Goal: Ask a question

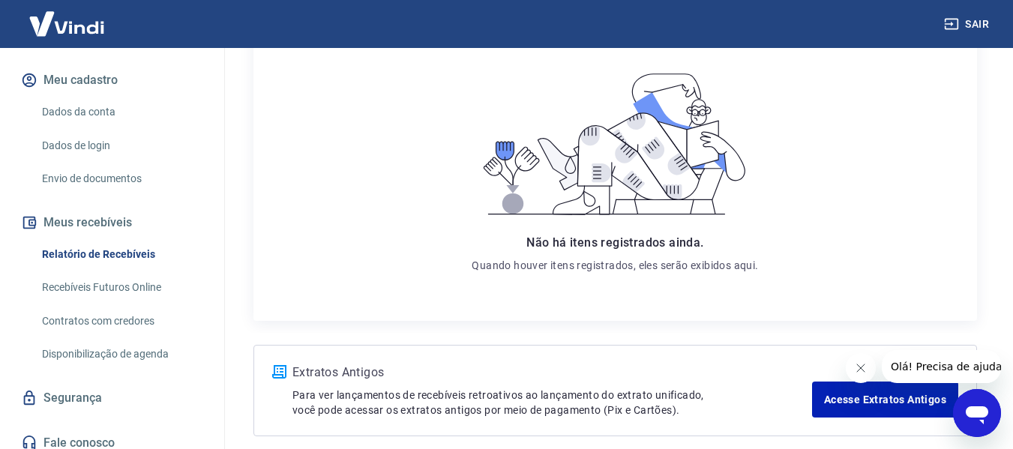
scroll to position [196, 0]
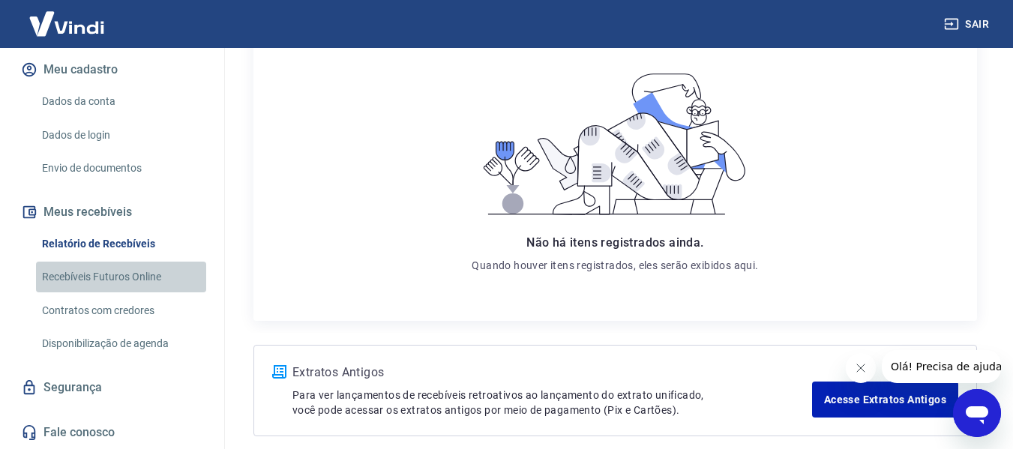
click at [132, 272] on link "Recebíveis Futuros Online" at bounding box center [121, 277] width 170 height 31
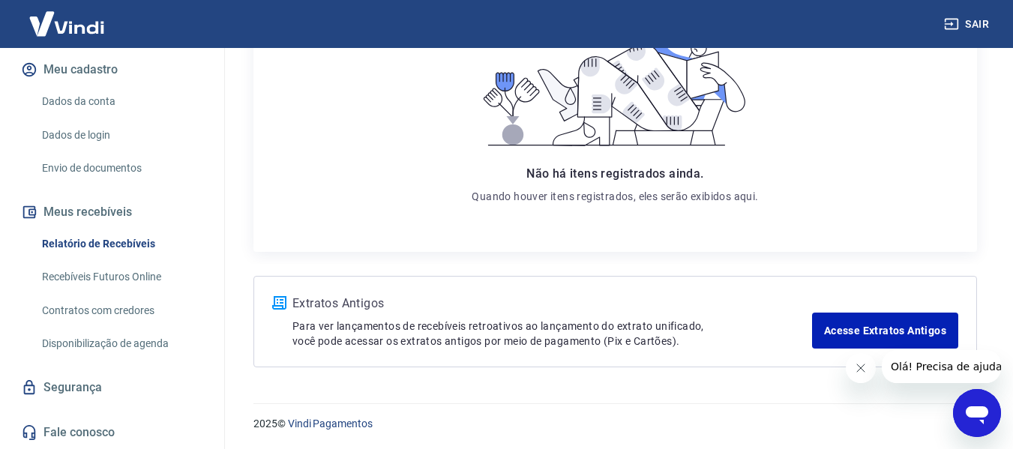
scroll to position [295, 0]
click at [886, 331] on link "Acesse Extratos Antigos" at bounding box center [885, 330] width 146 height 36
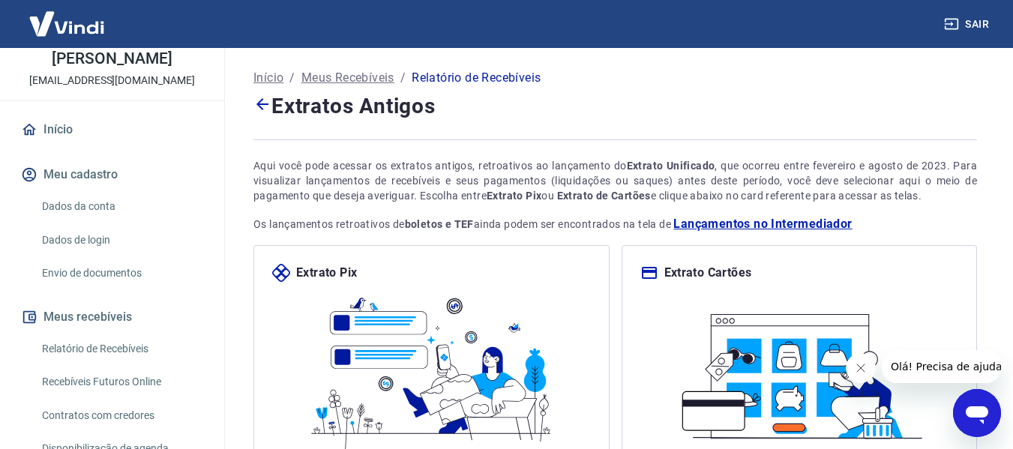
click at [100, 222] on link "Dados da conta" at bounding box center [121, 206] width 170 height 31
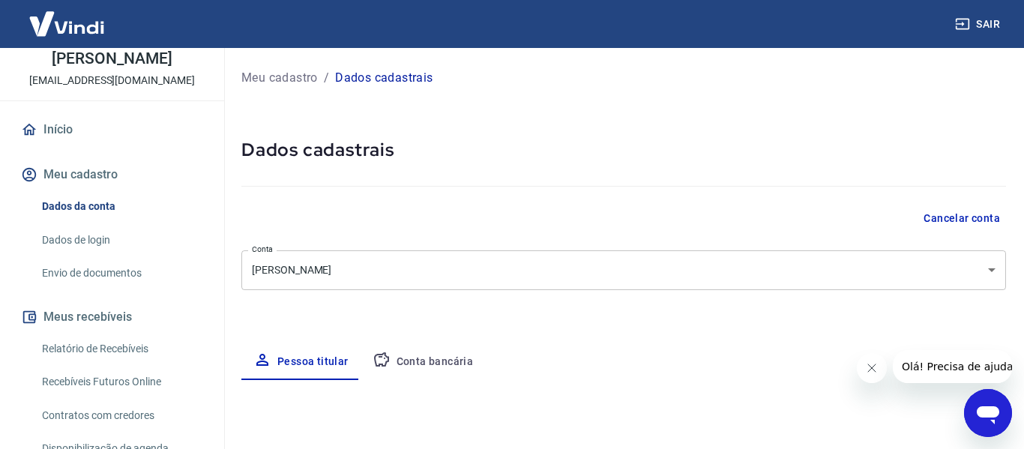
type input "(11) 99886-5193"
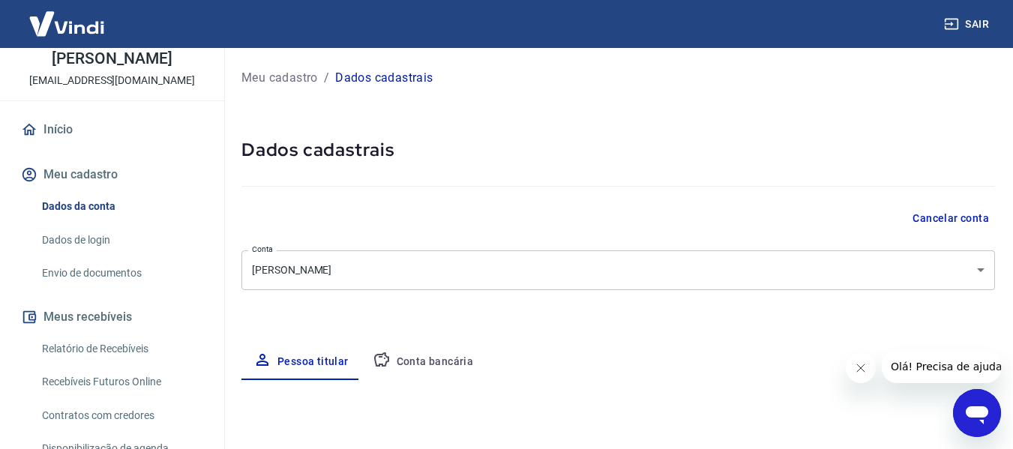
select select "SP"
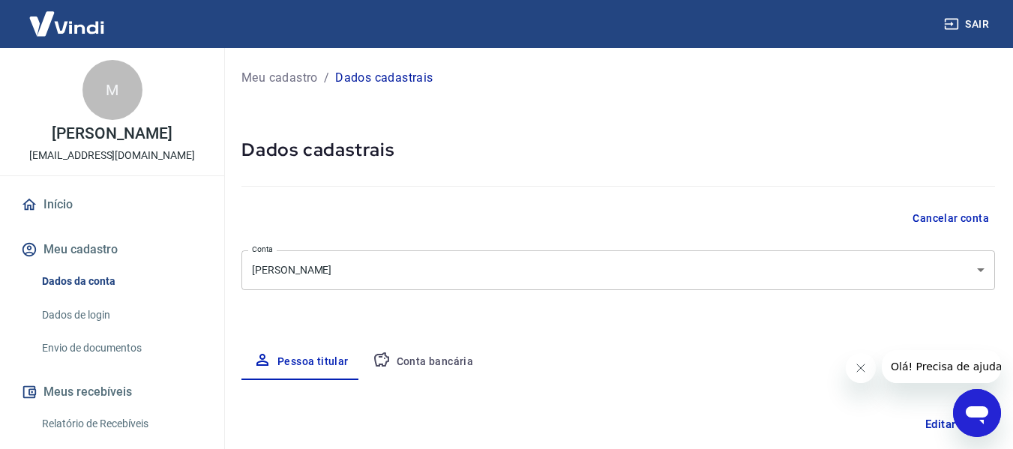
click at [91, 266] on button "Meu cadastro" at bounding box center [112, 249] width 188 height 33
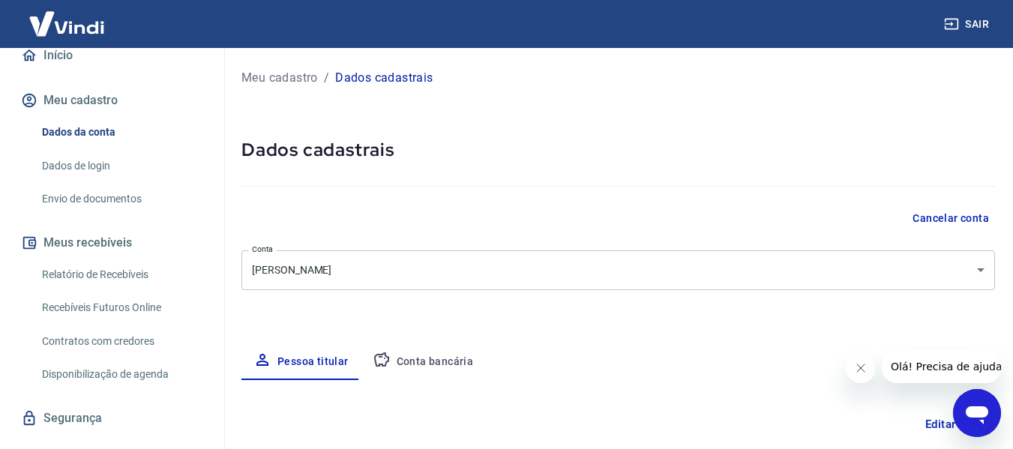
scroll to position [150, 0]
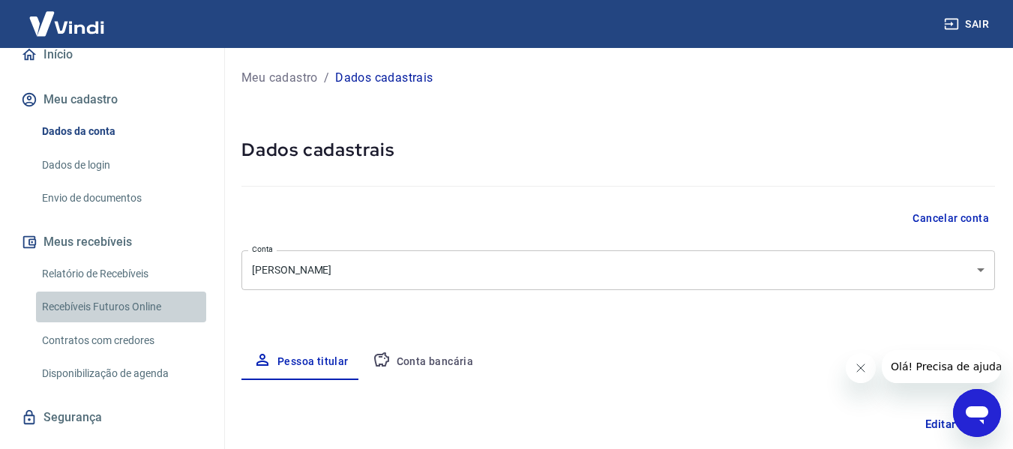
click at [143, 319] on link "Recebíveis Futuros Online" at bounding box center [121, 307] width 170 height 31
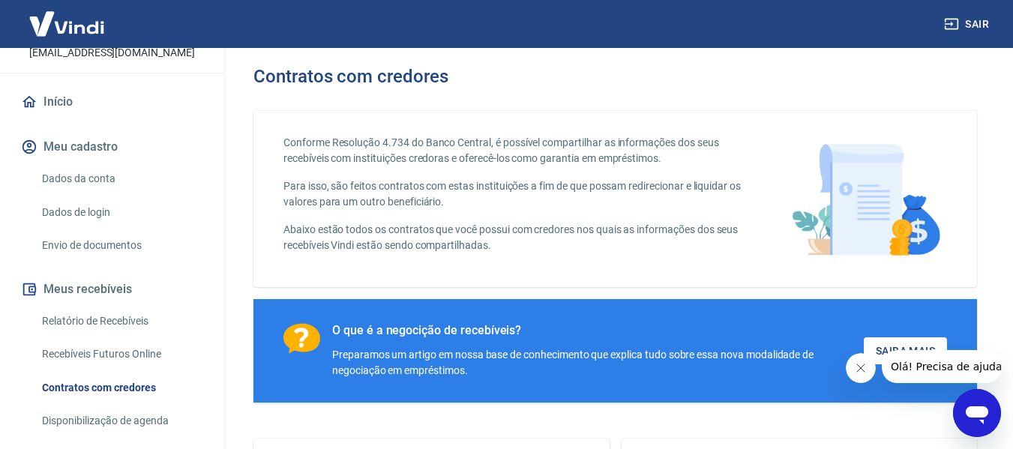
scroll to position [77, 0]
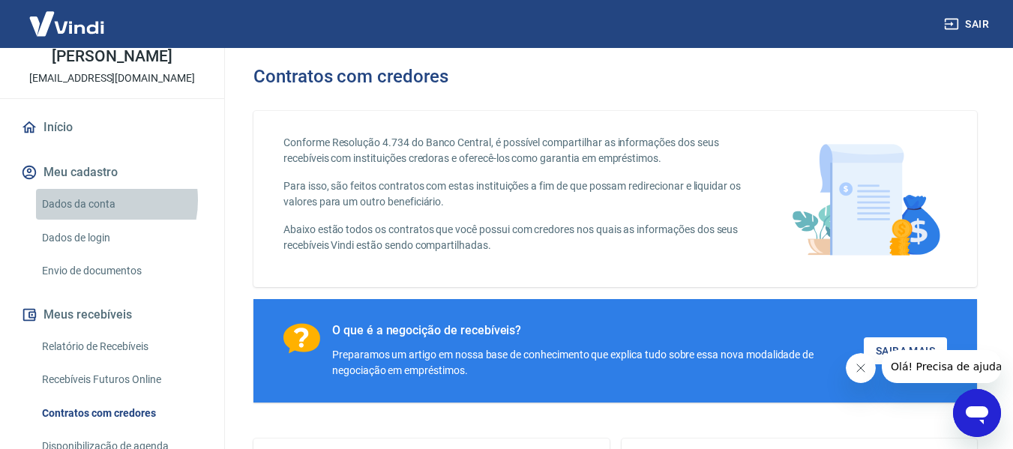
click at [92, 216] on link "Dados da conta" at bounding box center [121, 204] width 170 height 31
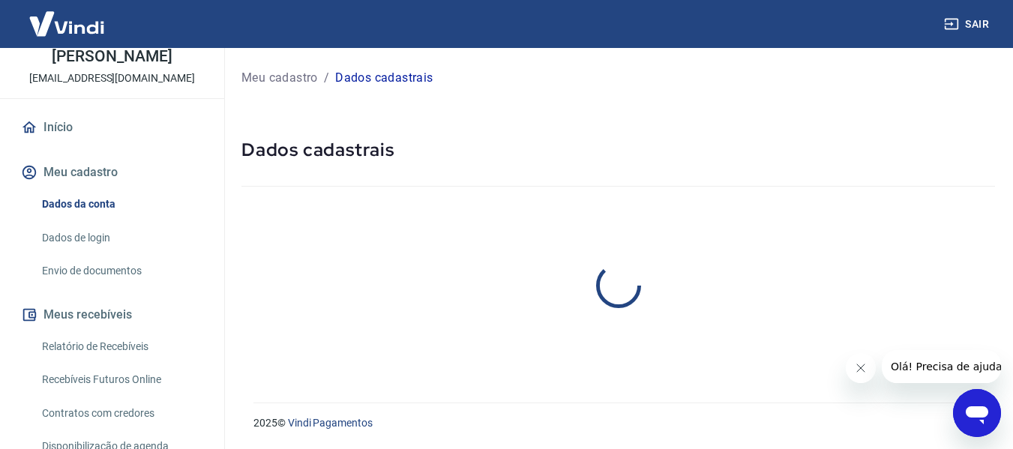
select select "SP"
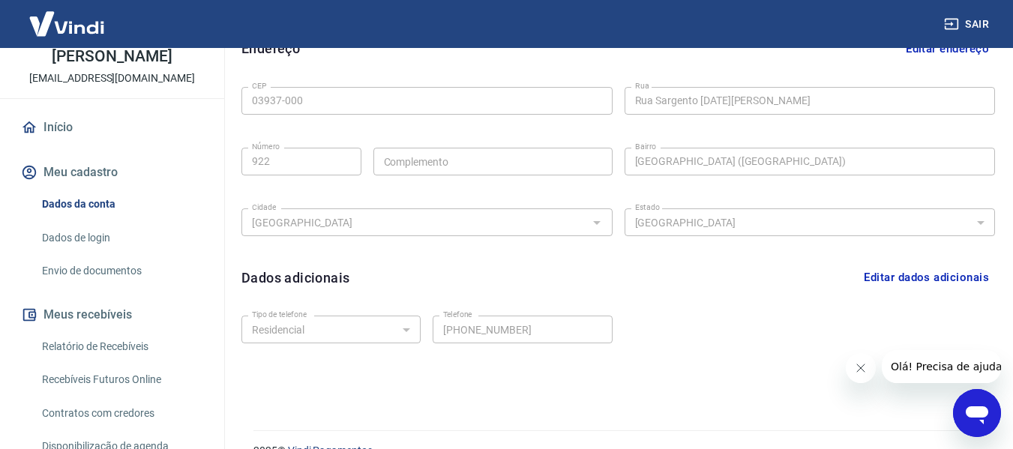
scroll to position [511, 0]
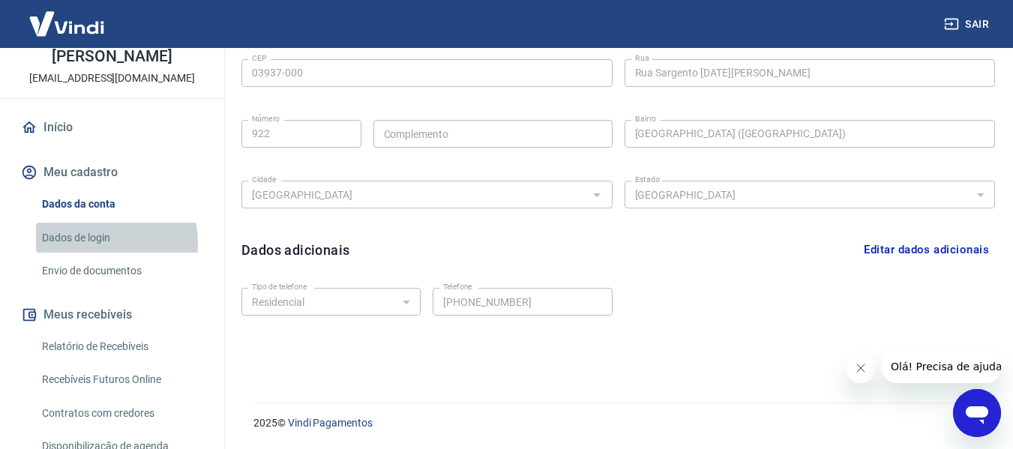
click at [97, 253] on link "Dados de login" at bounding box center [121, 238] width 170 height 31
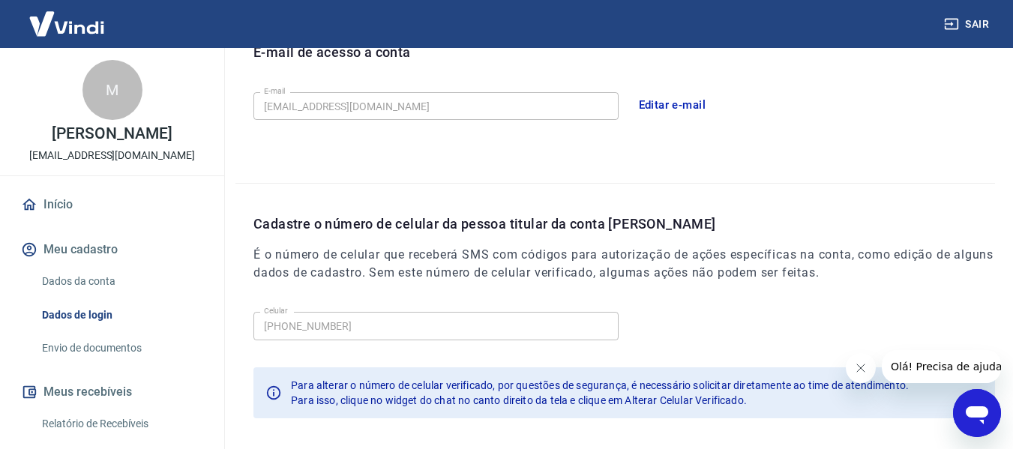
scroll to position [361, 0]
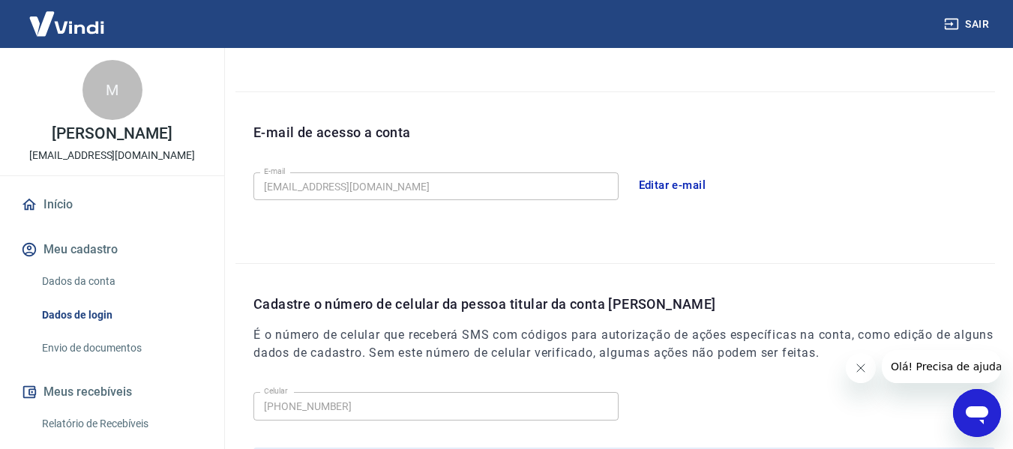
click at [968, 402] on icon "Abrir janela de mensagens" at bounding box center [977, 413] width 27 height 27
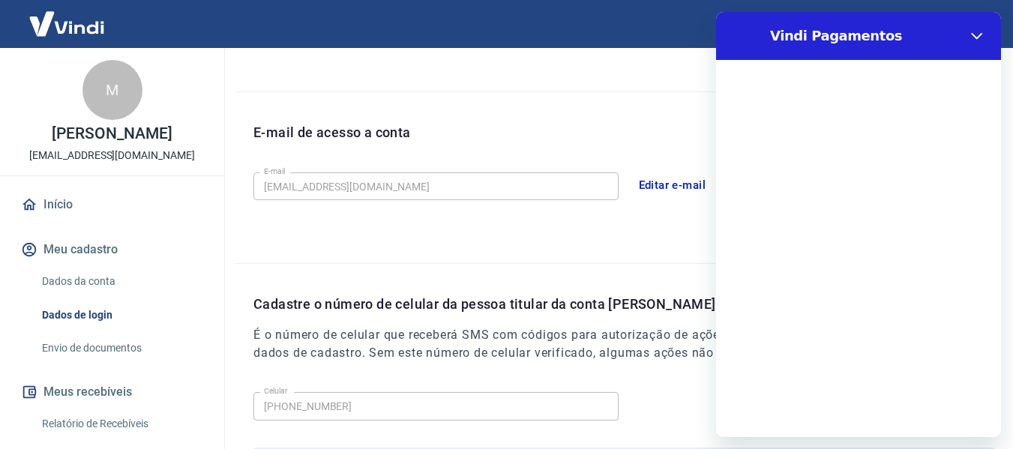
scroll to position [0, 0]
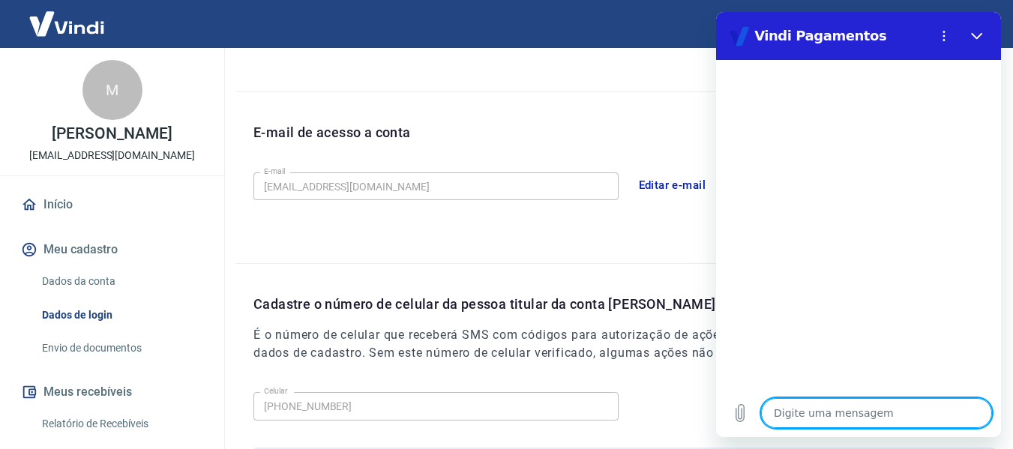
type textarea "b"
type textarea "x"
type textarea "bo"
type textarea "x"
type textarea "bom"
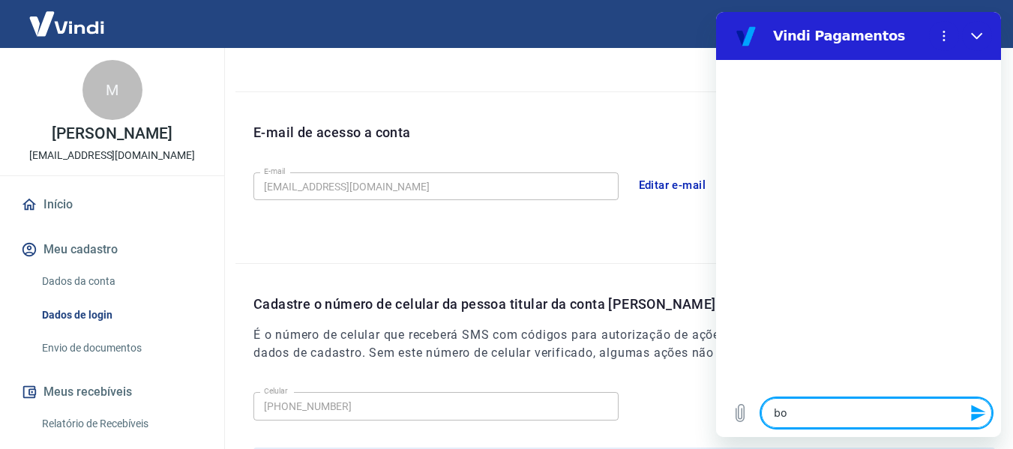
type textarea "x"
type textarea "bom"
type textarea "x"
type textarea "bom d"
type textarea "x"
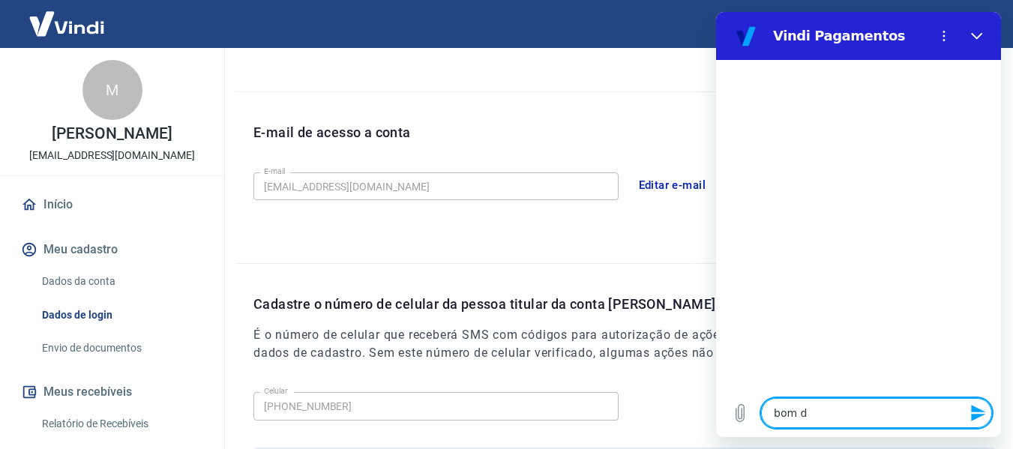
type textarea "bom di"
type textarea "x"
type textarea "bom dia"
type textarea "x"
type textarea "bom dia!"
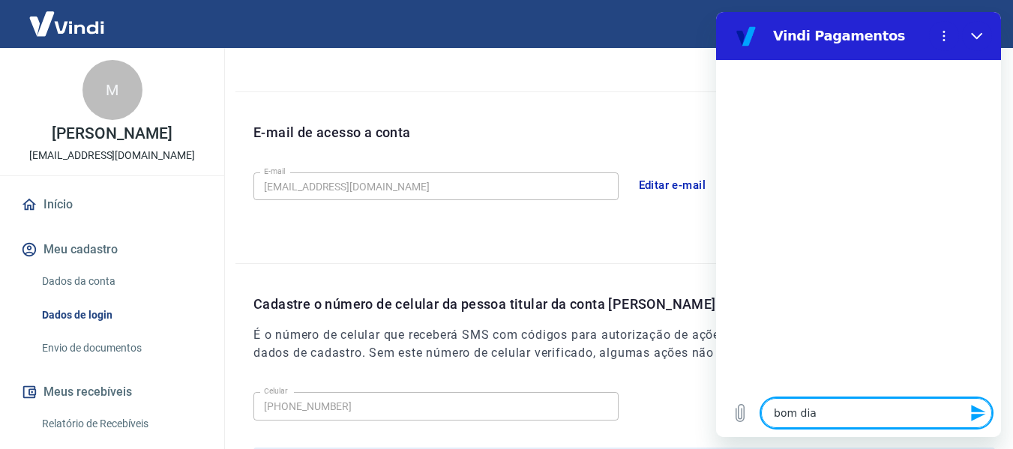
type textarea "x"
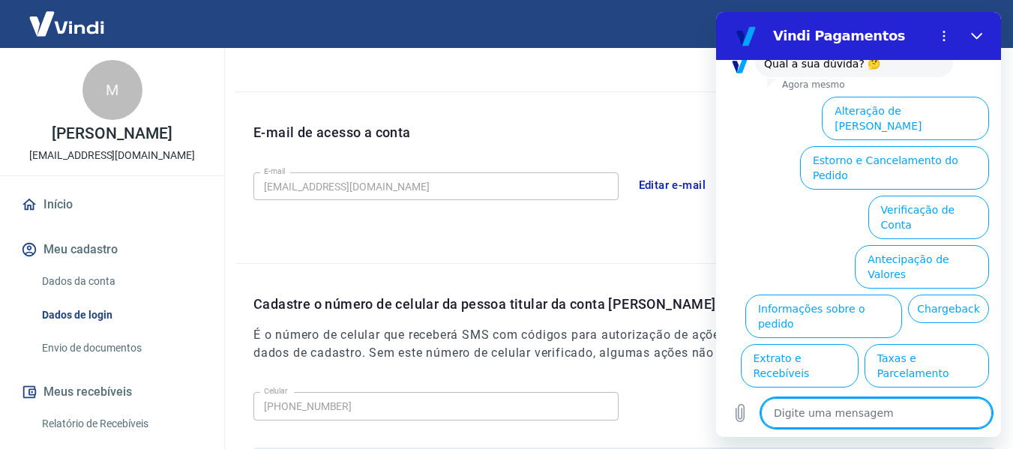
scroll to position [135, 0]
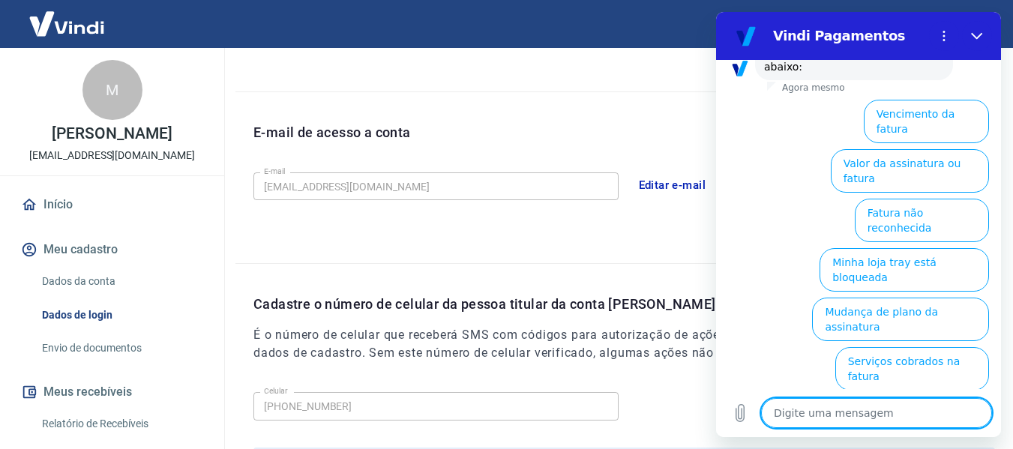
scroll to position [235, 0]
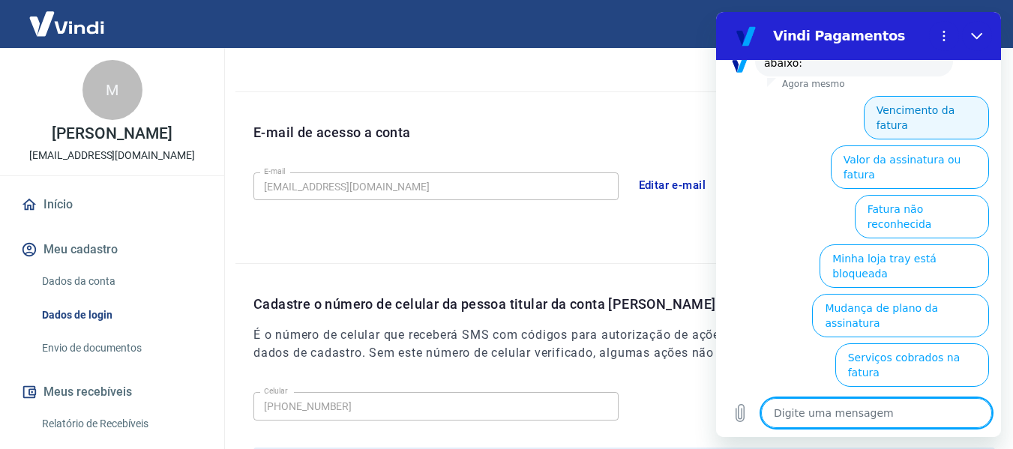
click at [963, 96] on button "Vencimento da fatura" at bounding box center [926, 117] width 125 height 43
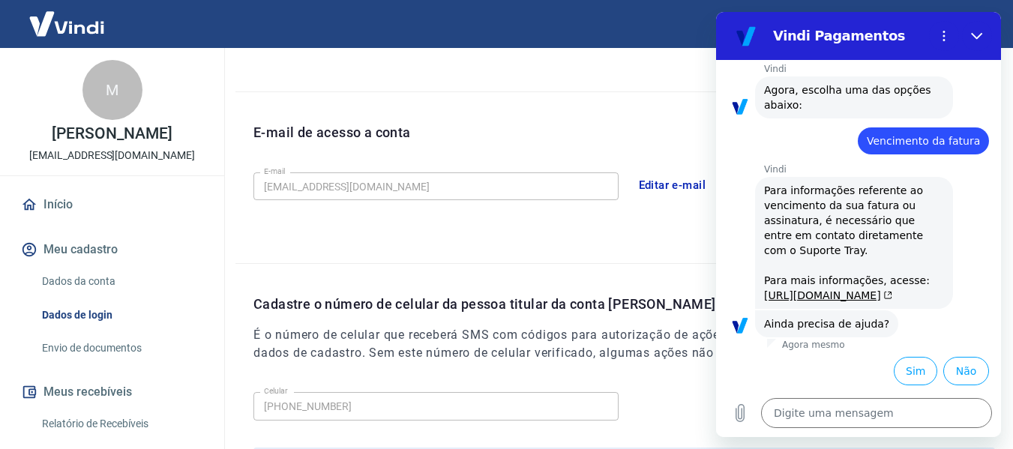
scroll to position [238, 0]
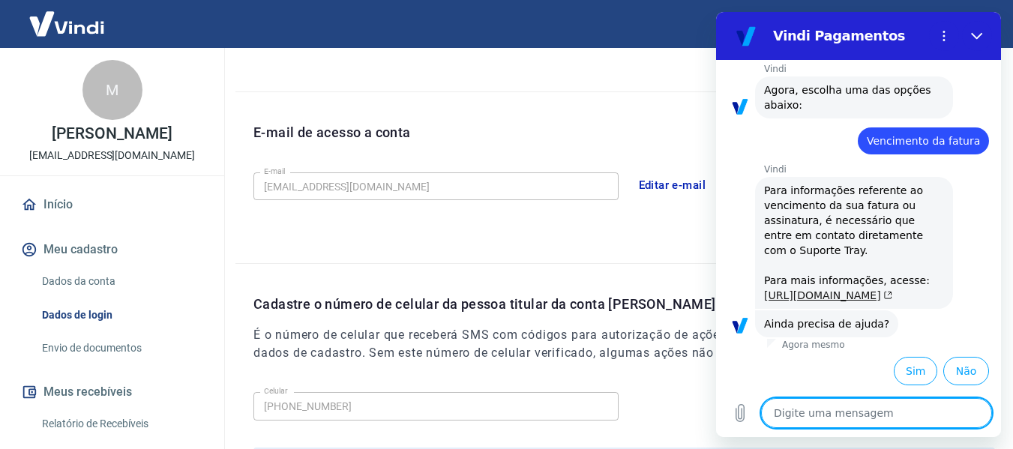
click at [858, 289] on link "https://basedeconhecimento.tray.com.br/hc/pt-br/articles/6743727654171-Como-ent…" at bounding box center [828, 295] width 128 height 12
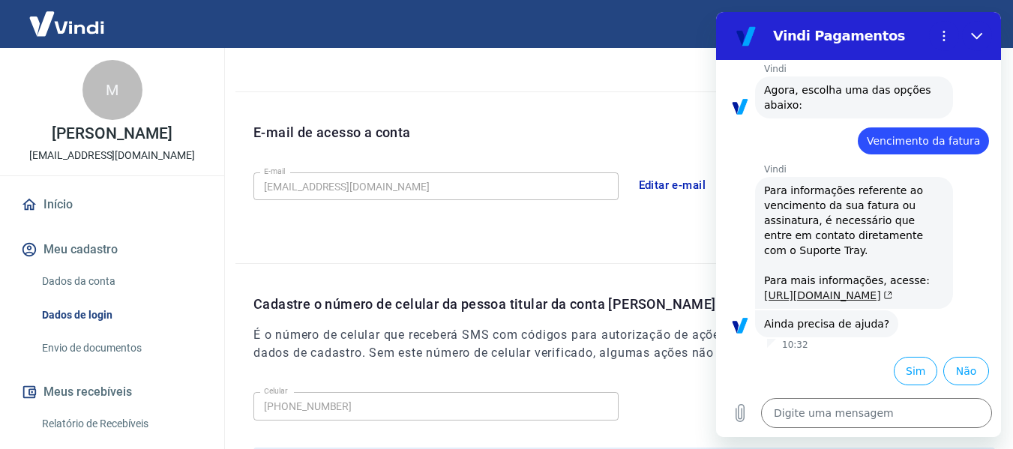
type textarea "x"
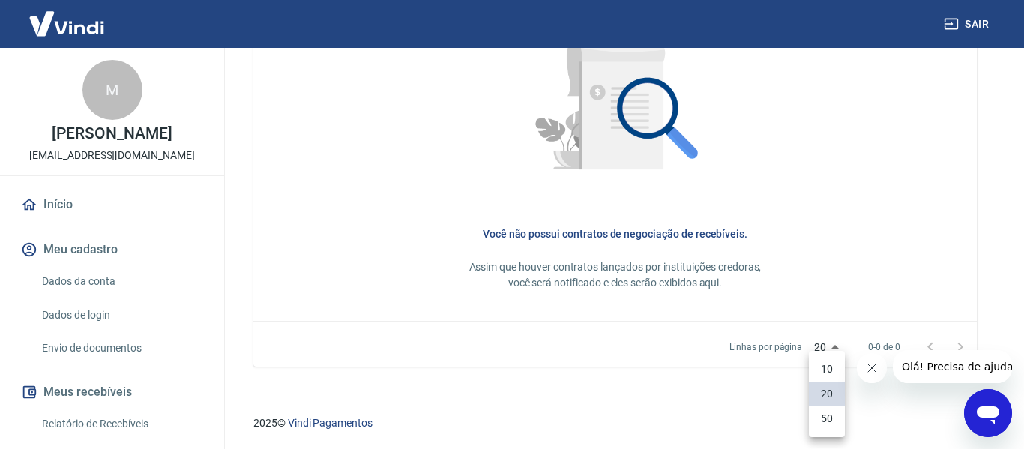
click at [874, 232] on div at bounding box center [512, 224] width 1024 height 449
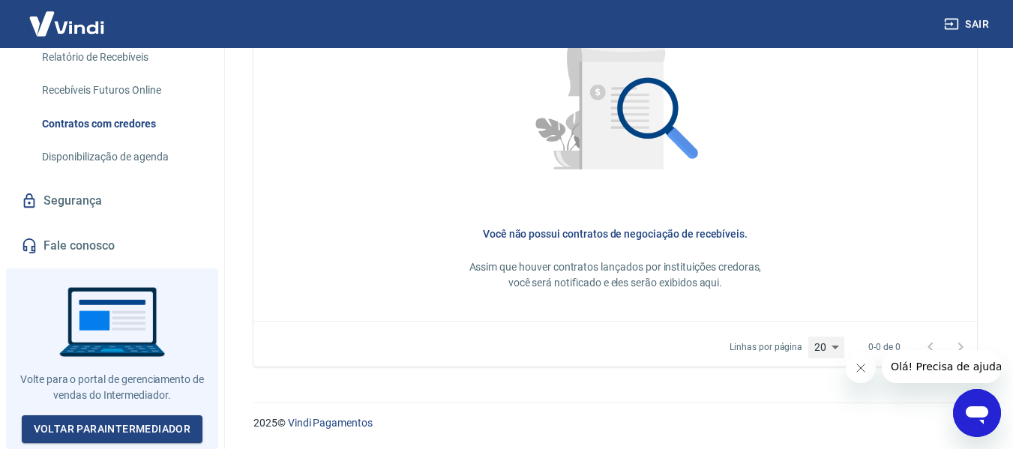
scroll to position [377, 0]
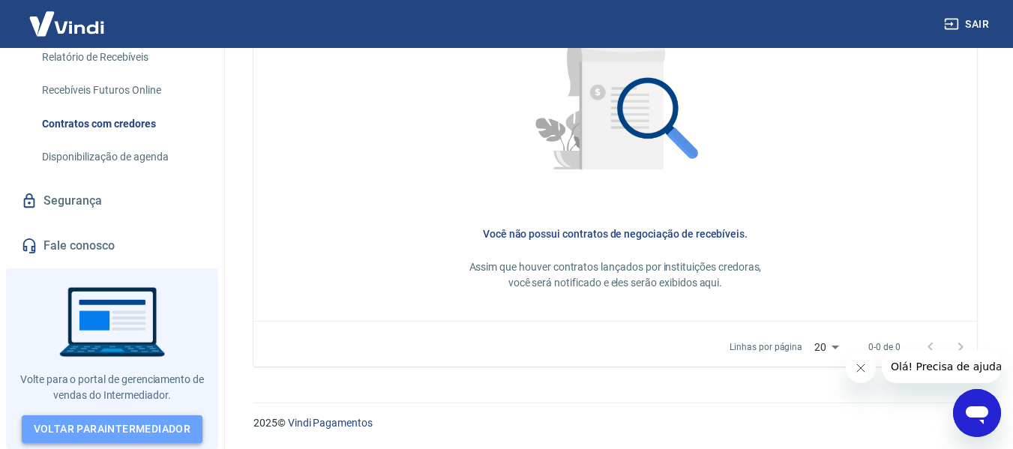
click at [172, 429] on link "Voltar para Intermediador" at bounding box center [112, 429] width 181 height 28
